Goal: Information Seeking & Learning: Learn about a topic

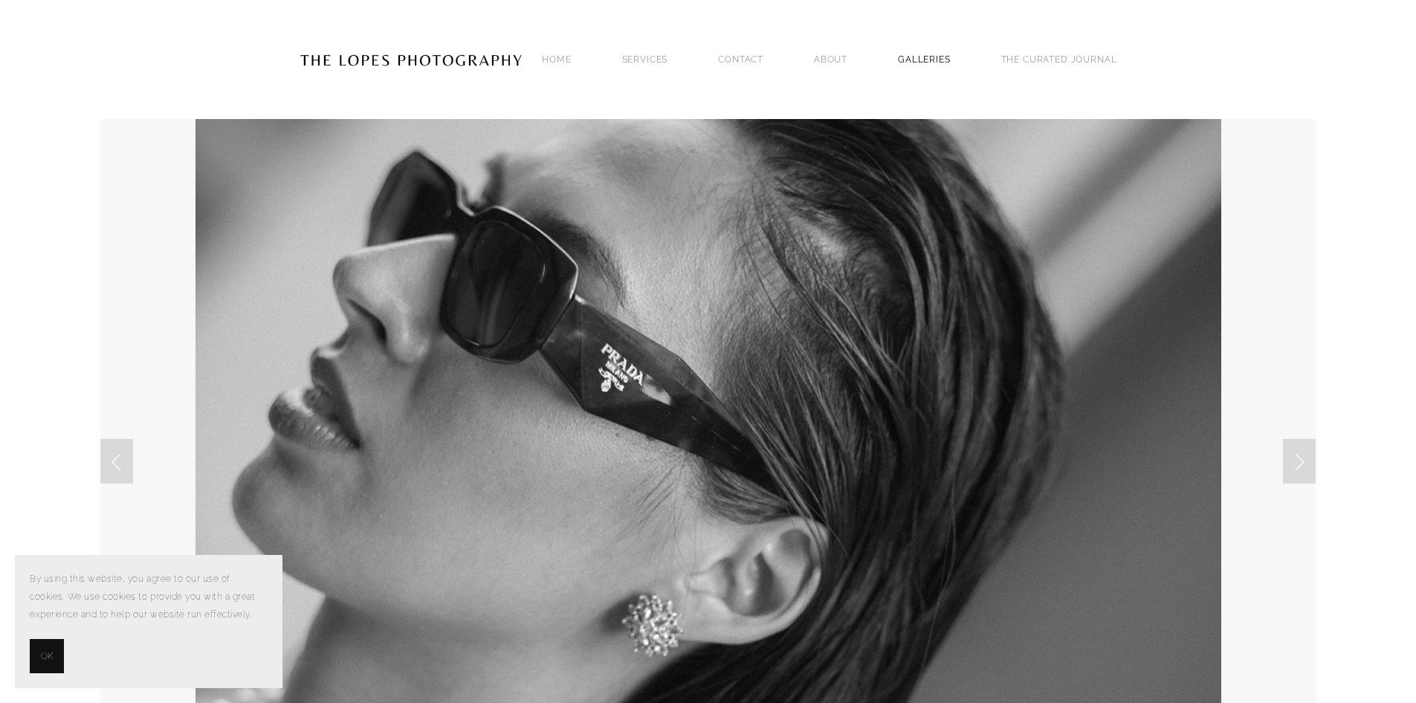
click at [924, 57] on link "GALLERIES" at bounding box center [924, 59] width 53 height 20
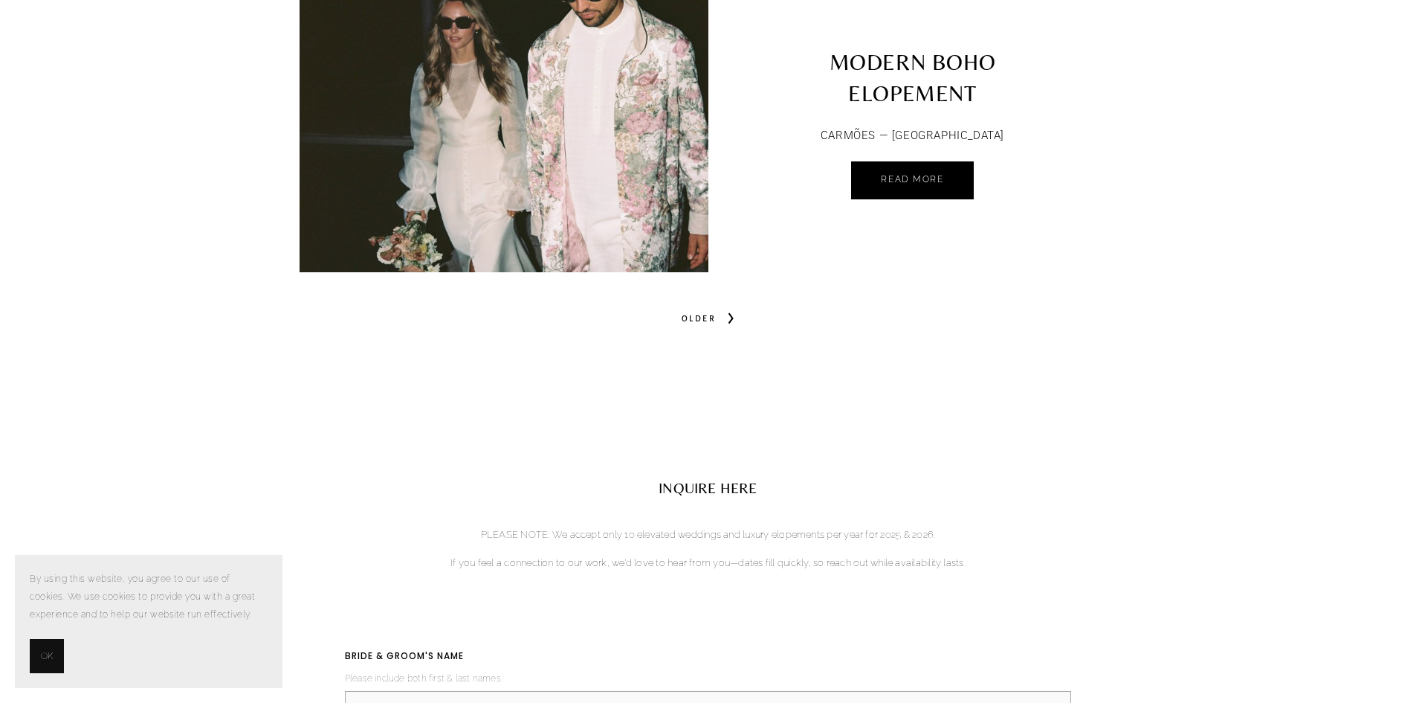
scroll to position [7211, 0]
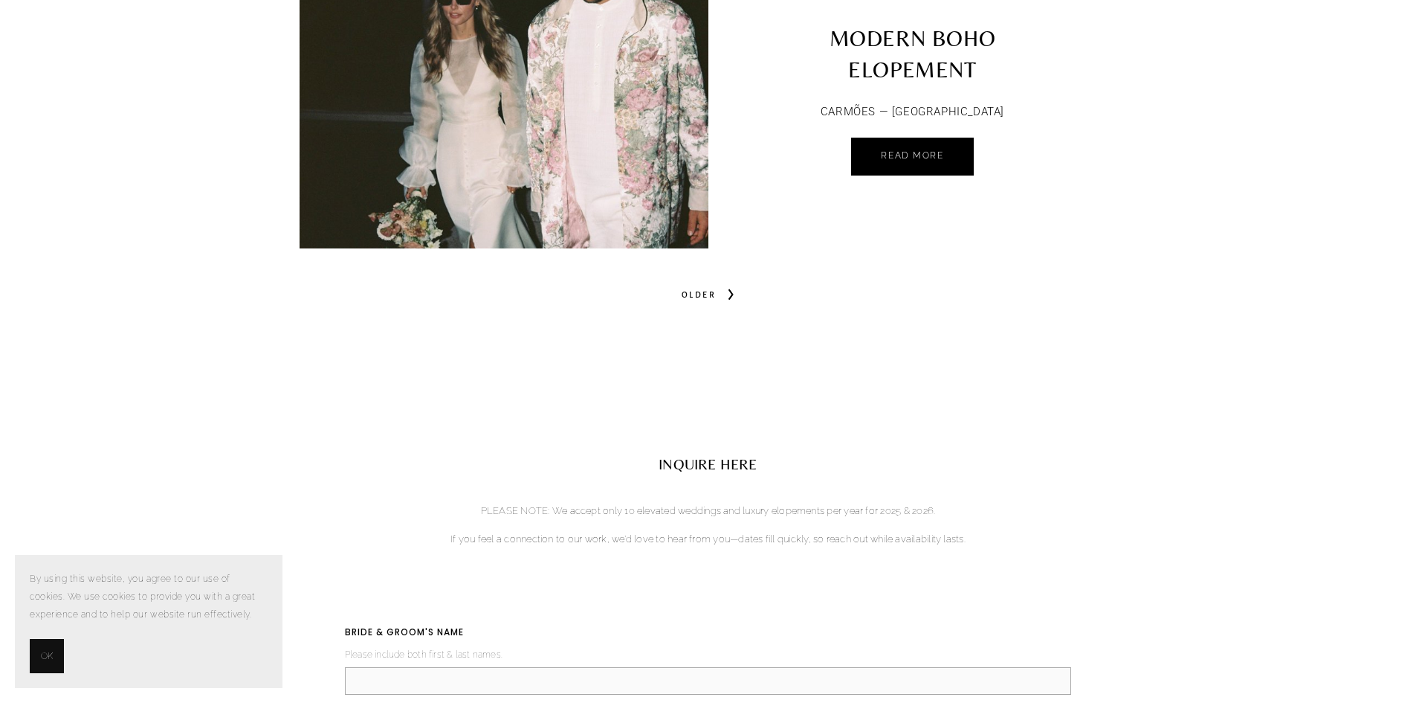
click at [712, 286] on span "Older" at bounding box center [699, 294] width 46 height 21
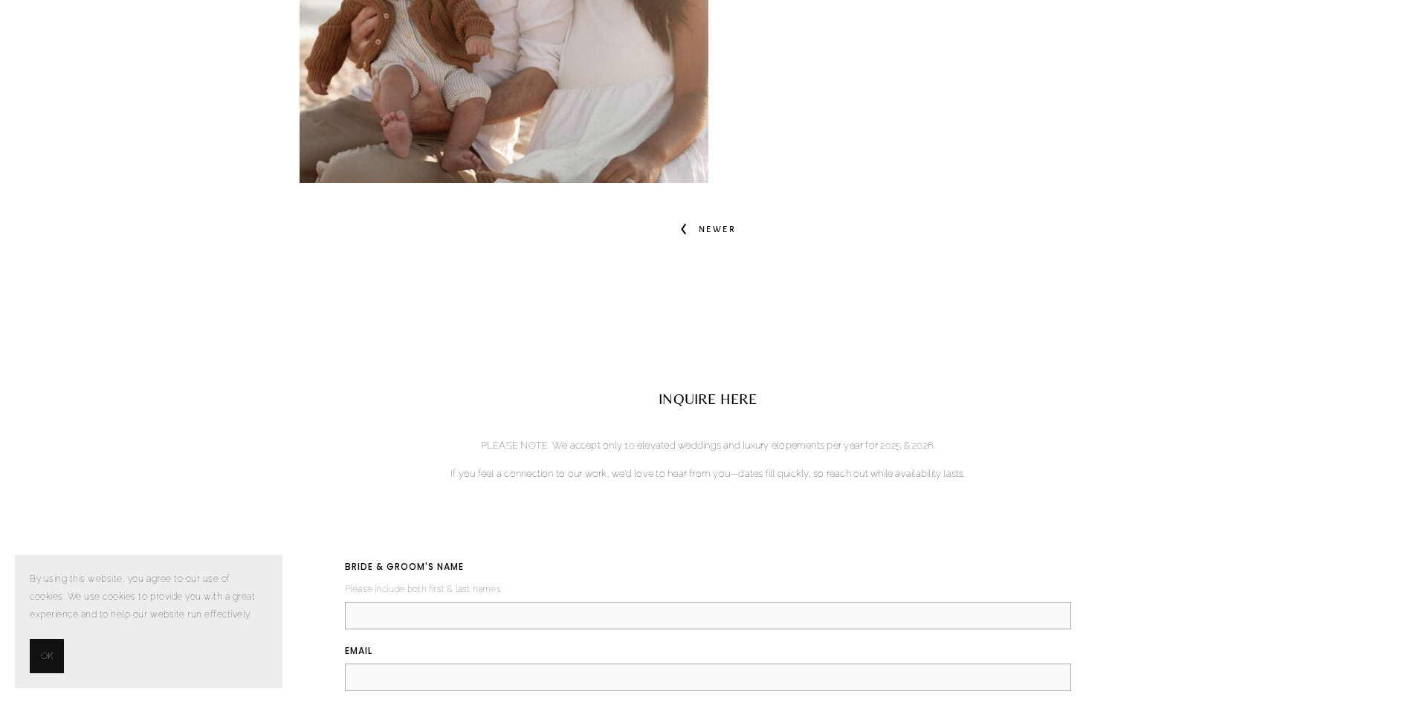
scroll to position [6542, 0]
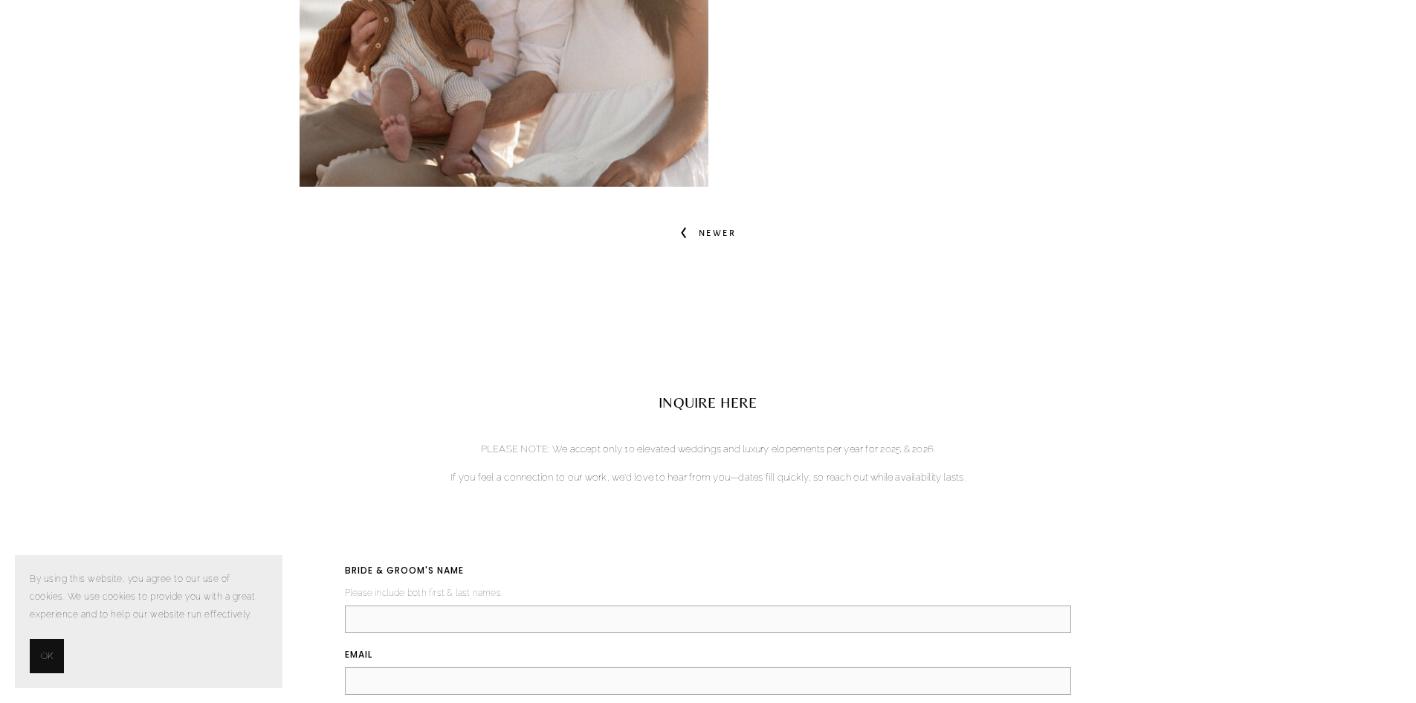
click at [746, 222] on link "Newer" at bounding box center [708, 233] width 80 height 36
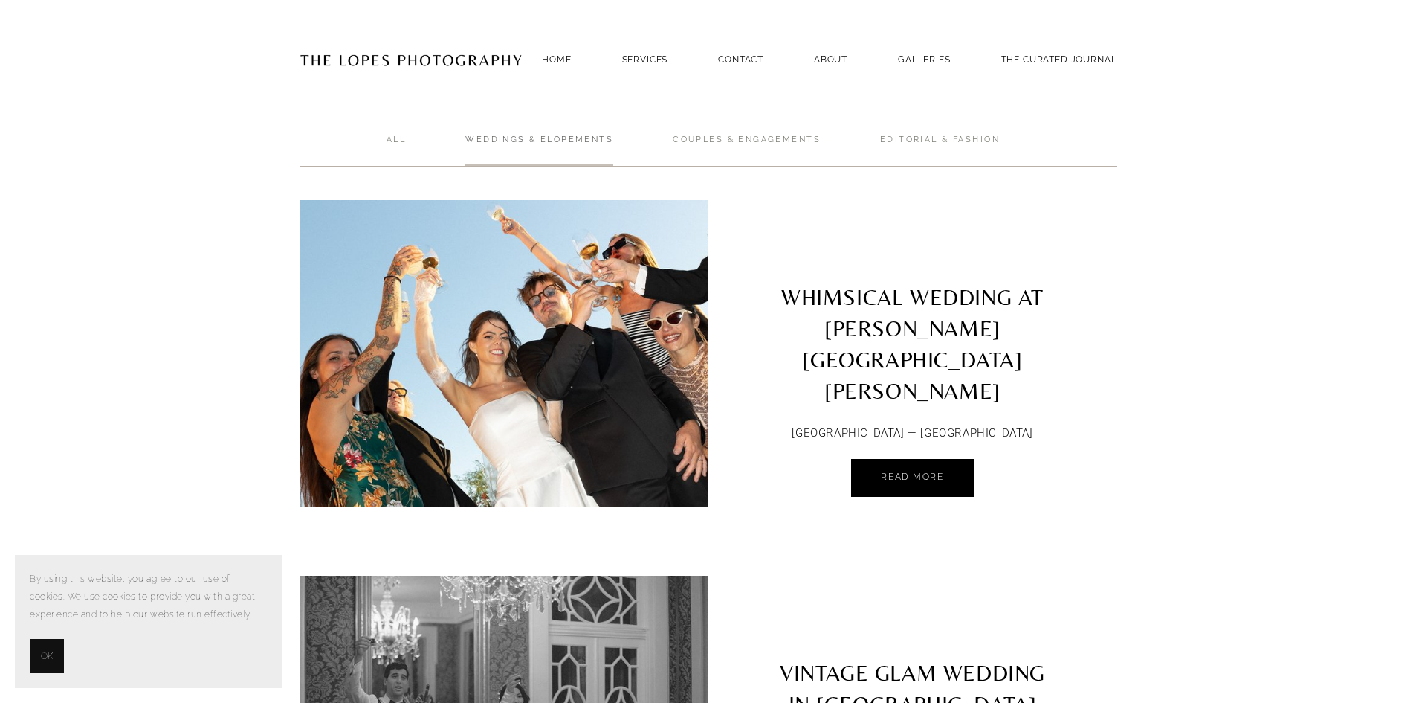
click at [584, 135] on link "Weddings & Elopements" at bounding box center [539, 150] width 148 height 33
click at [703, 78] on link "PHOTOGRAPHY" at bounding box center [662, 86] width 80 height 16
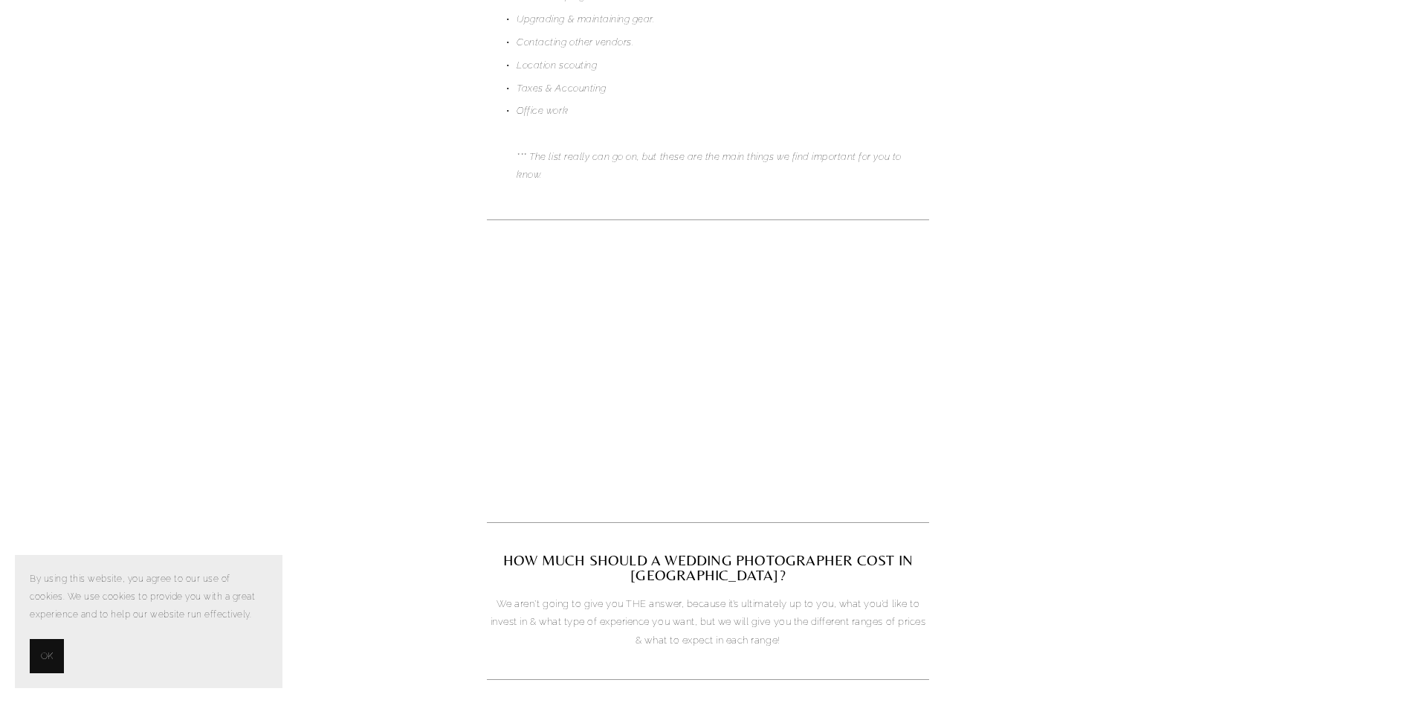
scroll to position [1561, 0]
